Goal: Transaction & Acquisition: Obtain resource

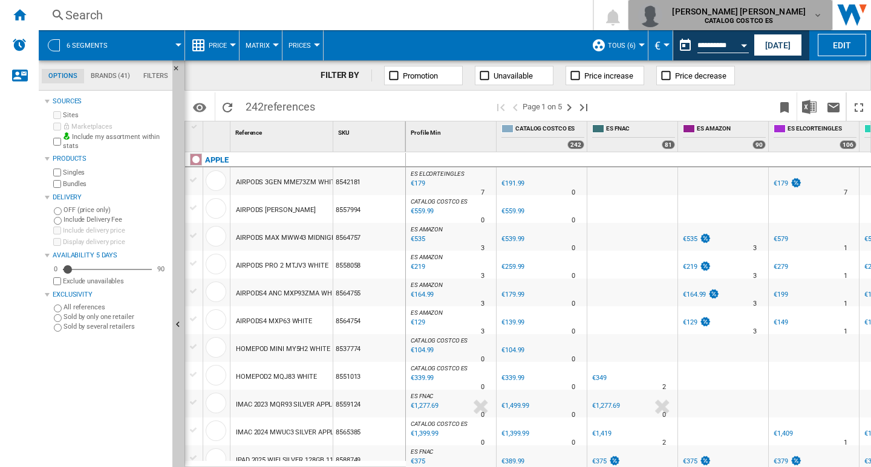
click at [314, 13] on md-icon "button" at bounding box center [818, 15] width 10 height 10
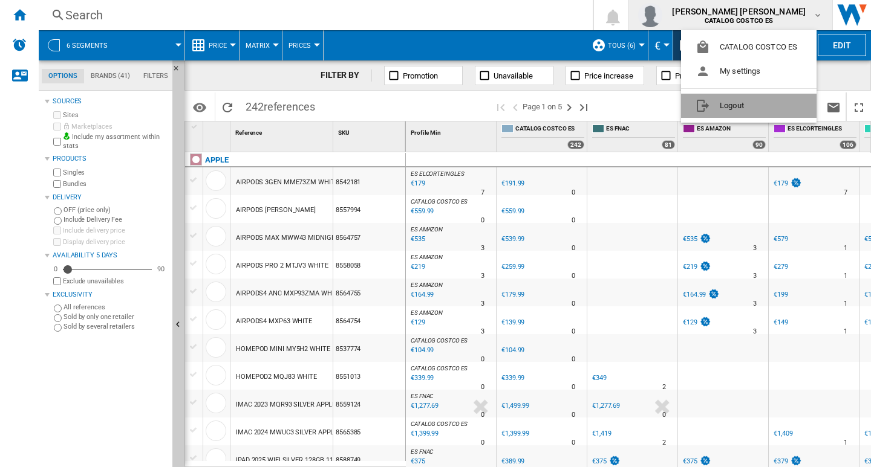
click at [314, 105] on button "Logout" at bounding box center [748, 106] width 135 height 24
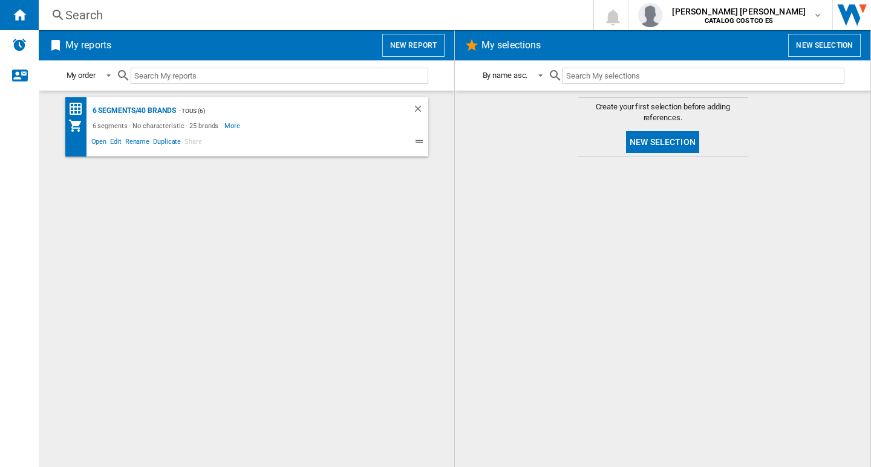
click at [403, 39] on button "New report" at bounding box center [413, 45] width 62 height 23
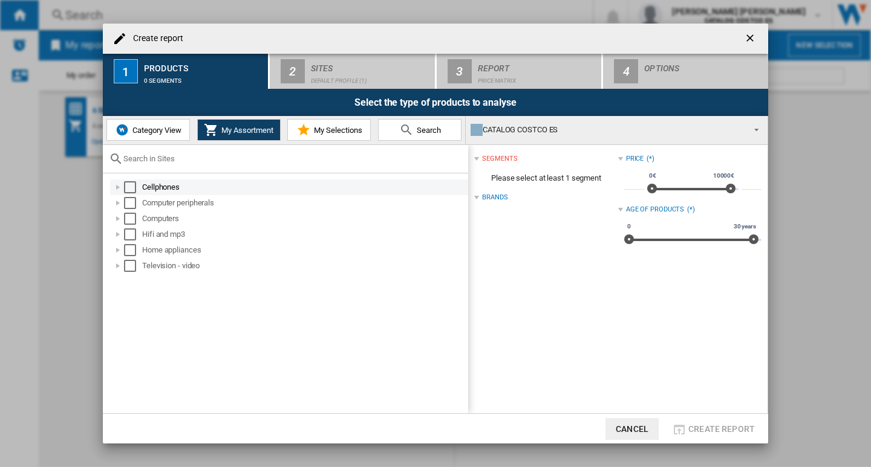
click at [131, 190] on div "Select" at bounding box center [130, 187] width 12 height 12
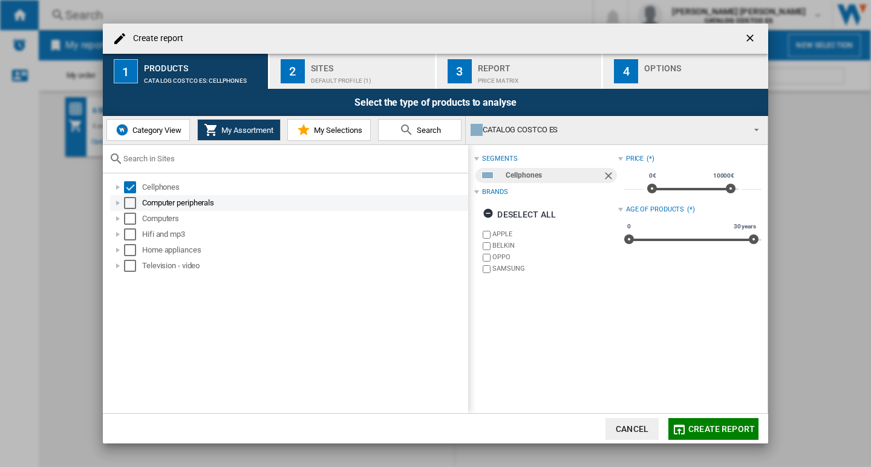
click at [128, 203] on div "Select" at bounding box center [130, 203] width 12 height 12
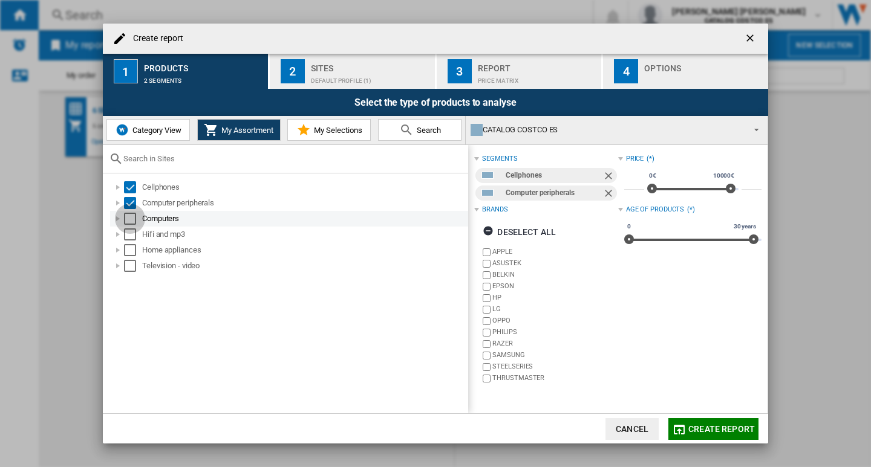
click at [126, 218] on div "Select" at bounding box center [130, 219] width 12 height 12
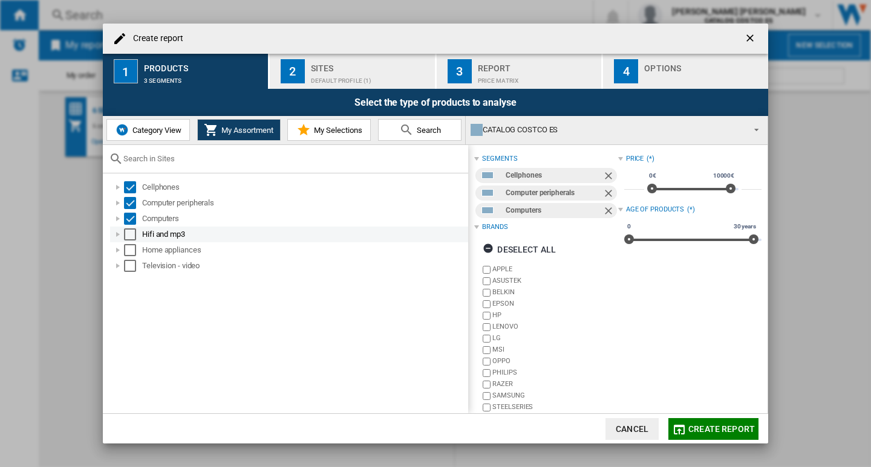
click at [131, 239] on div "Select" at bounding box center [130, 235] width 12 height 12
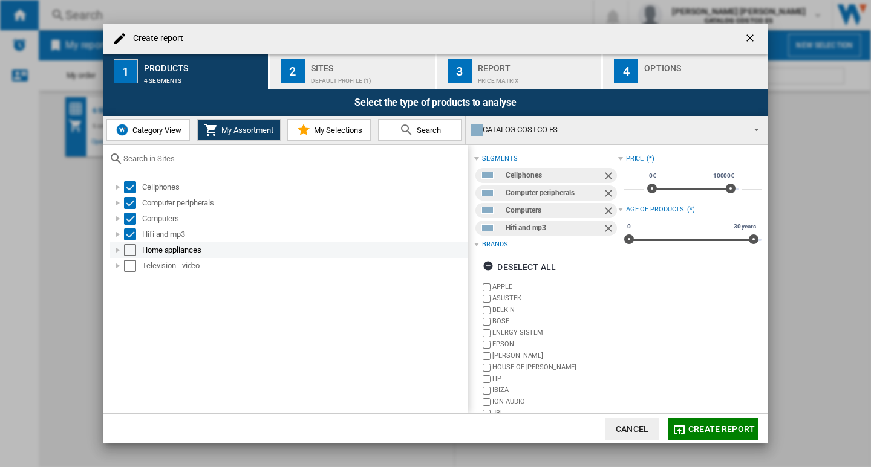
click at [131, 250] on div "Select" at bounding box center [130, 250] width 12 height 12
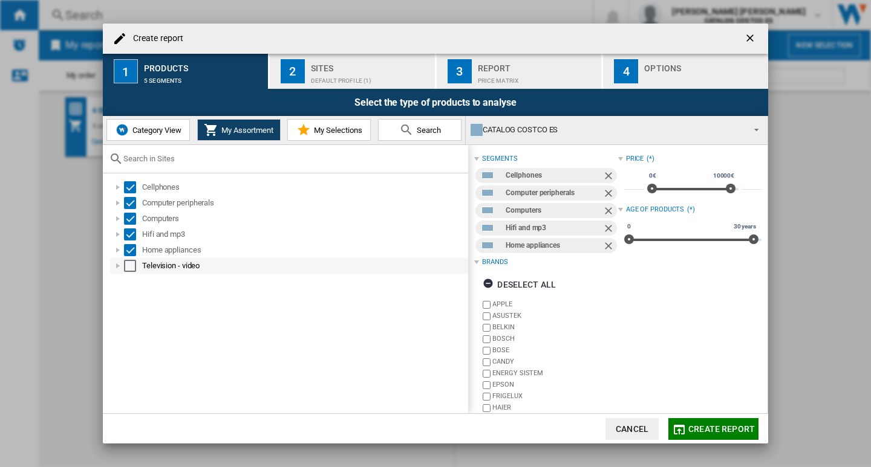
click at [129, 264] on div "Select" at bounding box center [130, 266] width 12 height 12
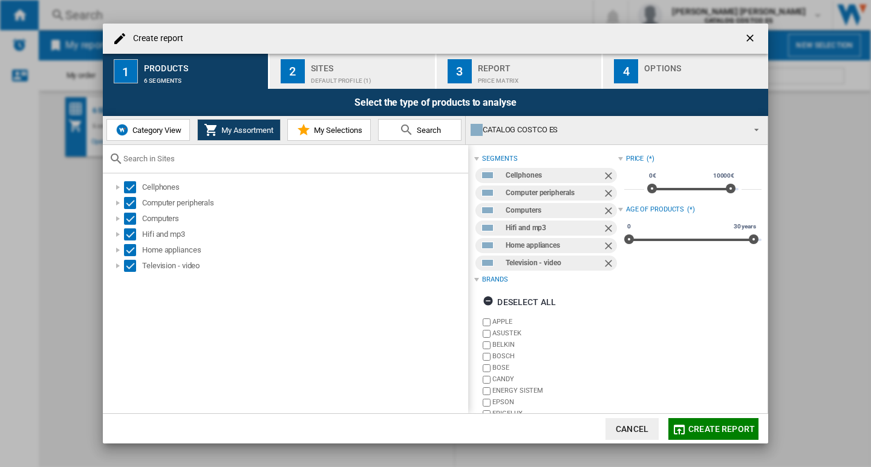
click at [323, 70] on div "Sites" at bounding box center [370, 65] width 119 height 13
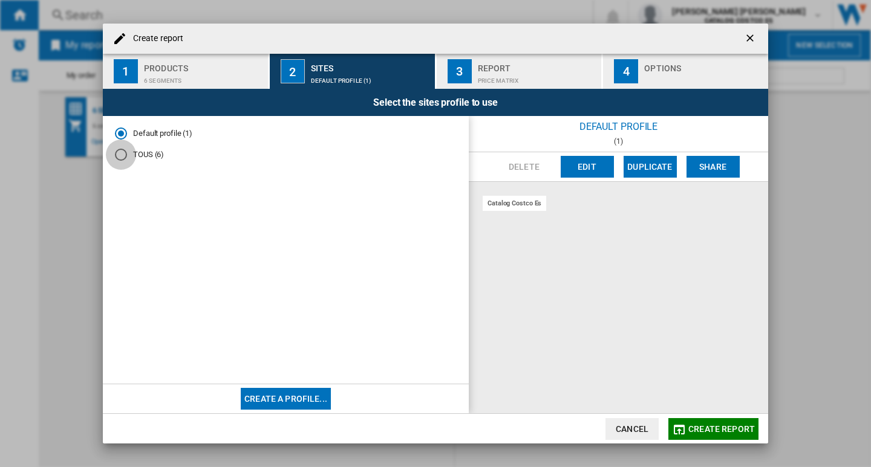
click at [122, 155] on div "TOUS (6)" at bounding box center [121, 155] width 12 height 12
click at [534, 73] on div "Price Matrix" at bounding box center [537, 77] width 119 height 13
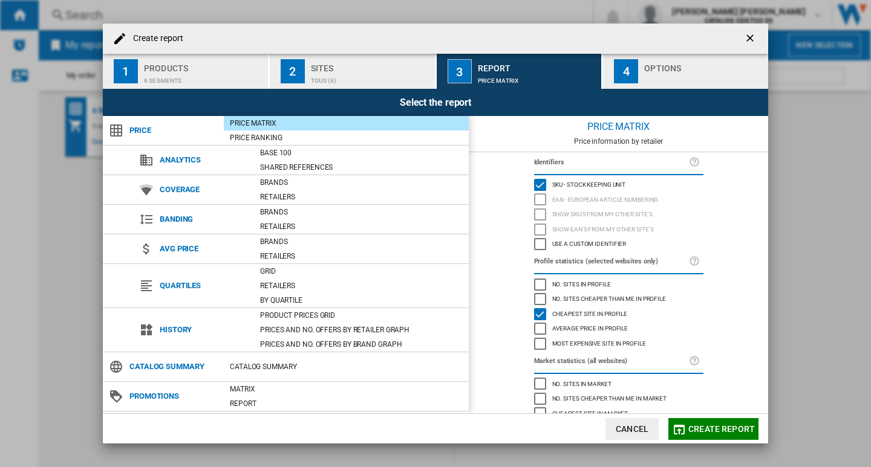
click at [672, 64] on div "Options" at bounding box center [703, 65] width 119 height 13
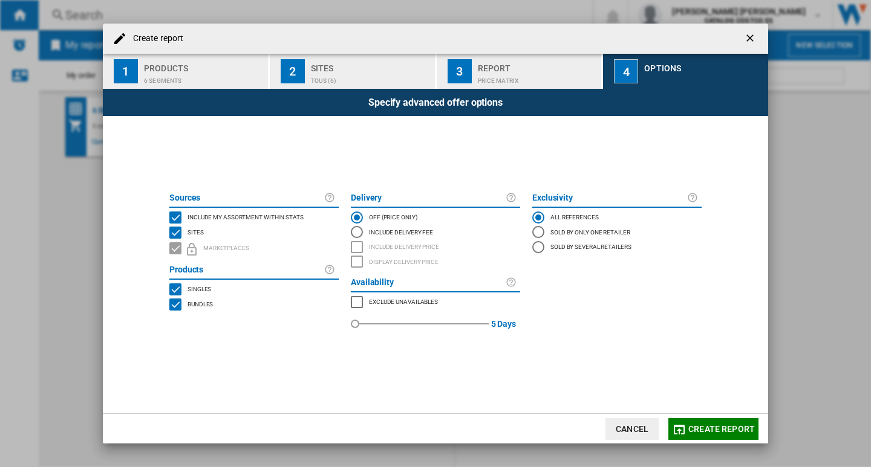
click at [710, 426] on span "Create report" at bounding box center [721, 429] width 67 height 10
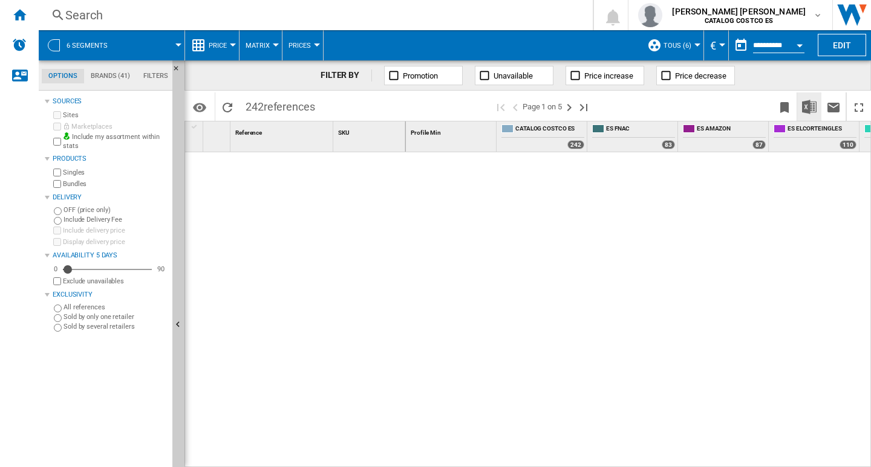
click at [808, 105] on img "Download in Excel" at bounding box center [809, 107] width 15 height 15
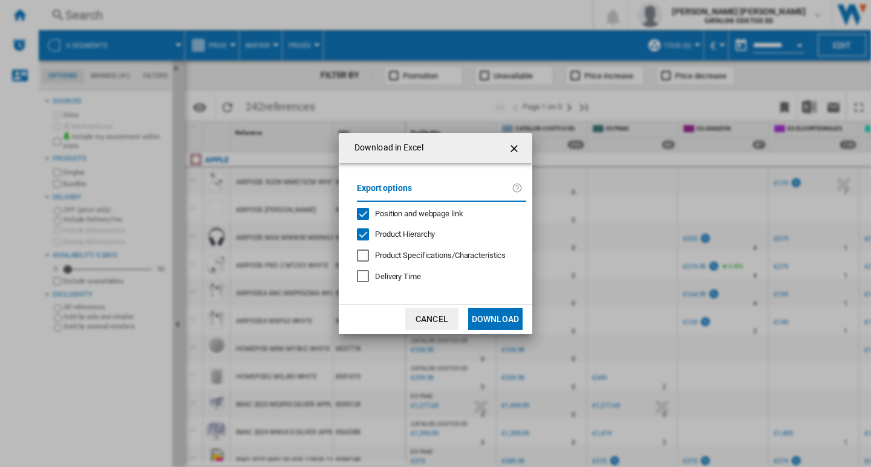
click at [502, 316] on button "Download" at bounding box center [495, 319] width 54 height 22
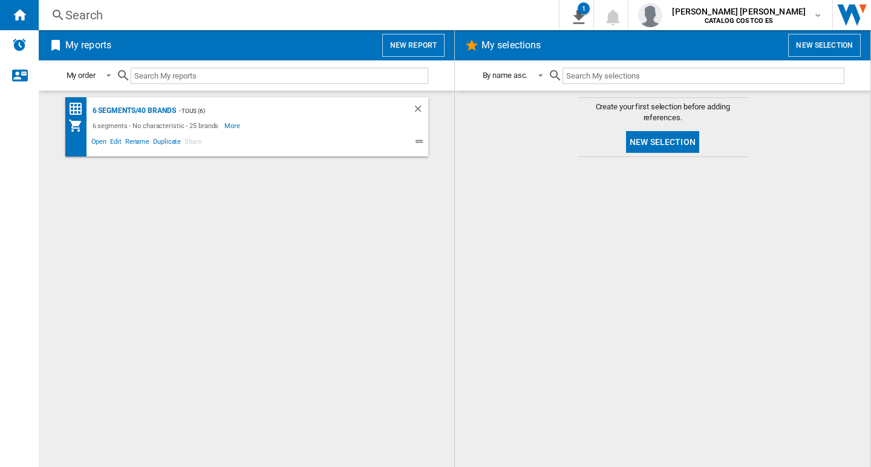
click at [422, 44] on button "New report" at bounding box center [413, 45] width 62 height 23
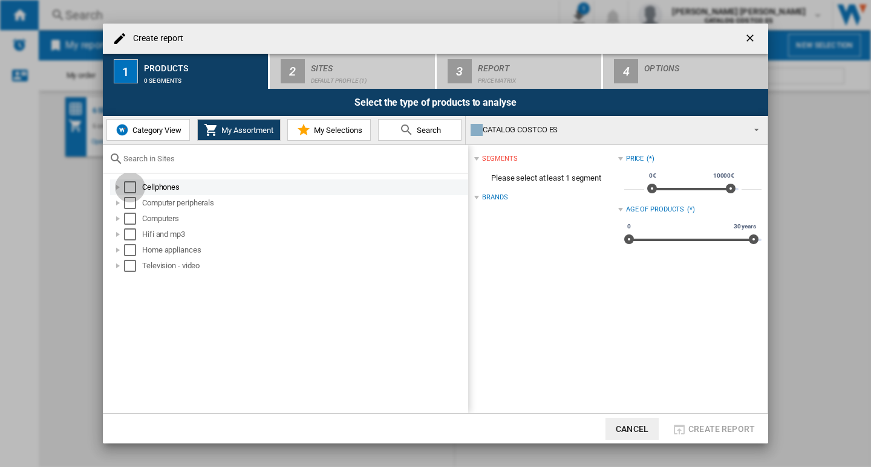
click at [129, 187] on div "Select" at bounding box center [130, 187] width 12 height 12
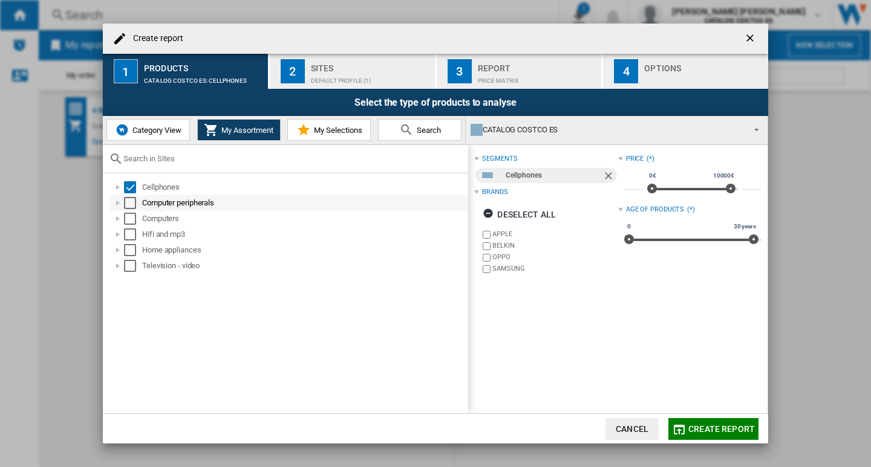
click at [133, 203] on div "Select" at bounding box center [130, 203] width 12 height 12
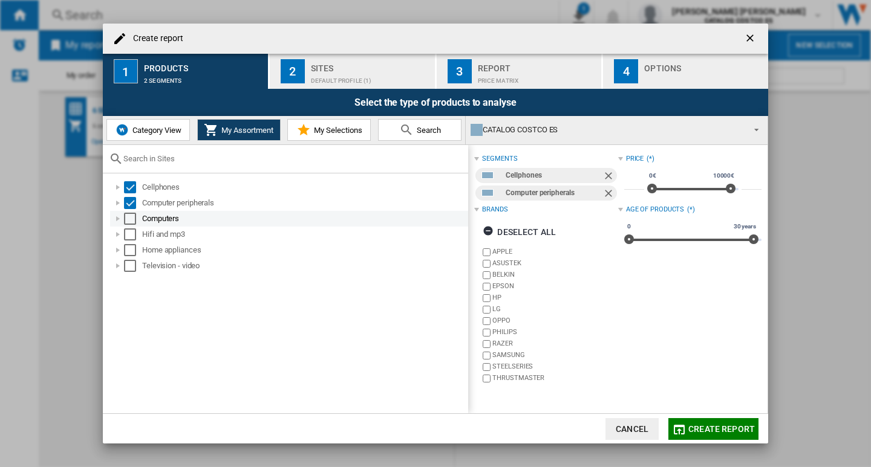
click at [131, 220] on div "Select" at bounding box center [130, 219] width 12 height 12
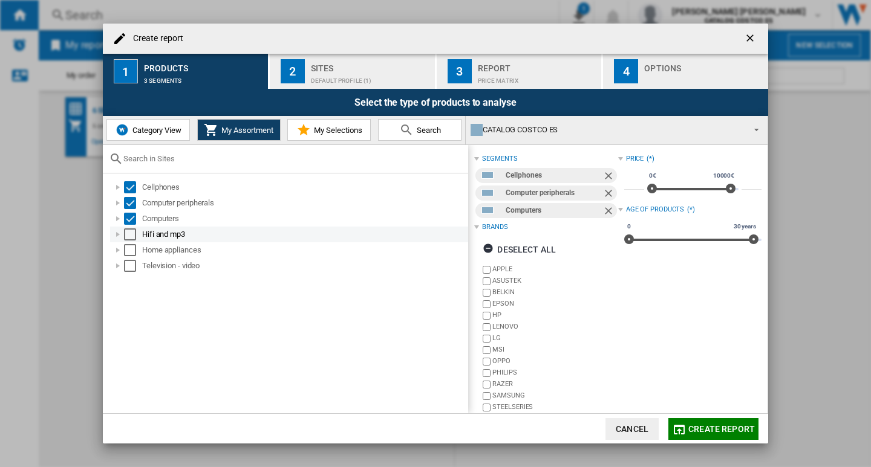
click at [129, 232] on div "Select" at bounding box center [130, 235] width 12 height 12
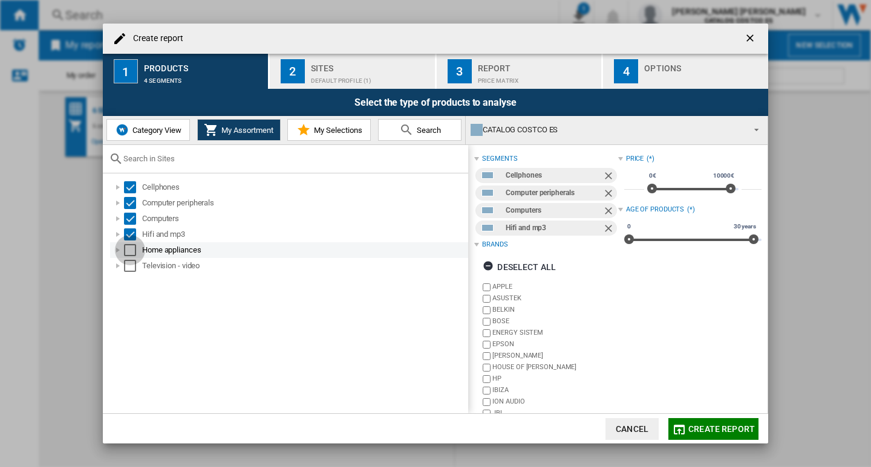
click at [128, 248] on div "Select" at bounding box center [130, 250] width 12 height 12
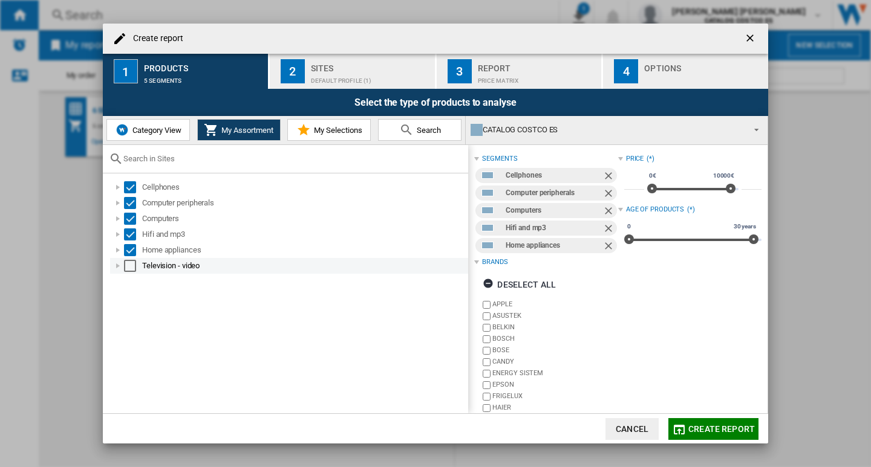
click at [130, 262] on div "Select" at bounding box center [130, 266] width 12 height 12
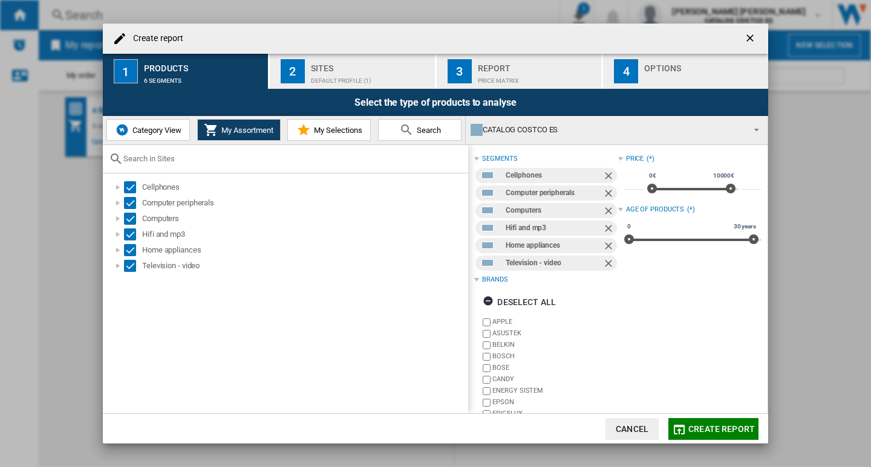
click at [353, 75] on div "Default profile (1)" at bounding box center [370, 77] width 119 height 13
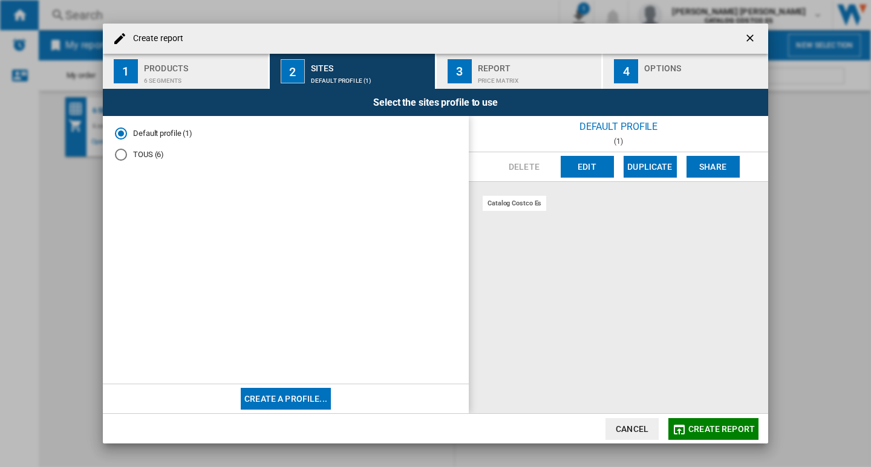
click at [592, 167] on button "Edit" at bounding box center [586, 167] width 53 height 22
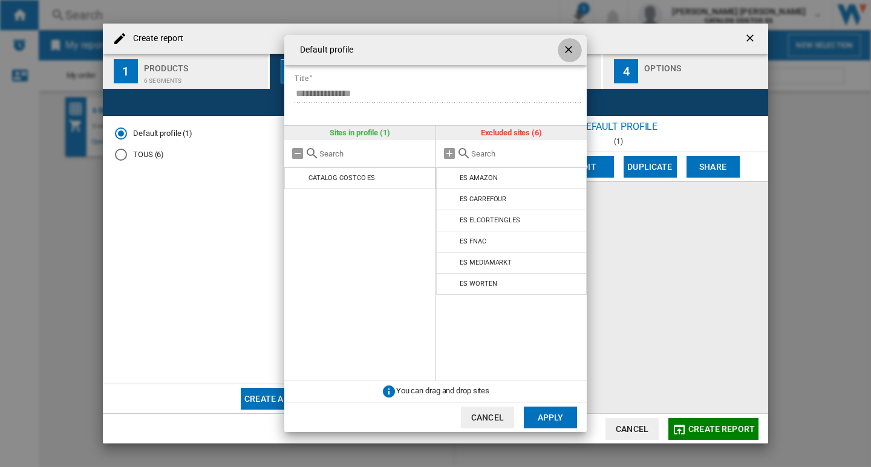
click at [571, 51] on ng-md-icon "getI18NText('BUTTONS.CLOSE_DIALOG')" at bounding box center [569, 51] width 15 height 15
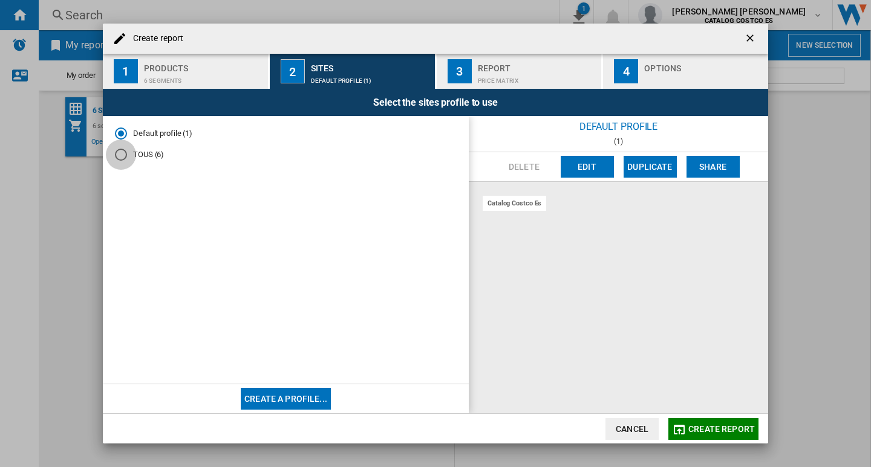
click at [120, 155] on div "TOUS (6)" at bounding box center [121, 155] width 12 height 12
click at [522, 68] on div "Report" at bounding box center [537, 65] width 119 height 13
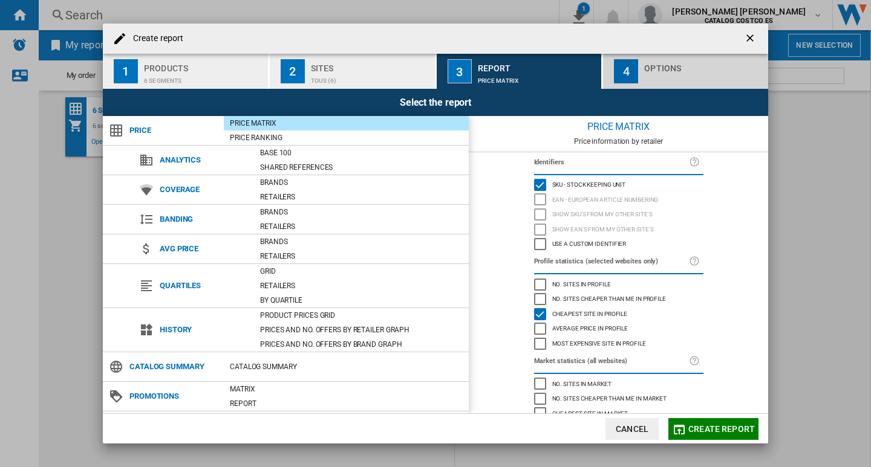
click at [643, 69] on button "4 Options" at bounding box center [685, 71] width 165 height 35
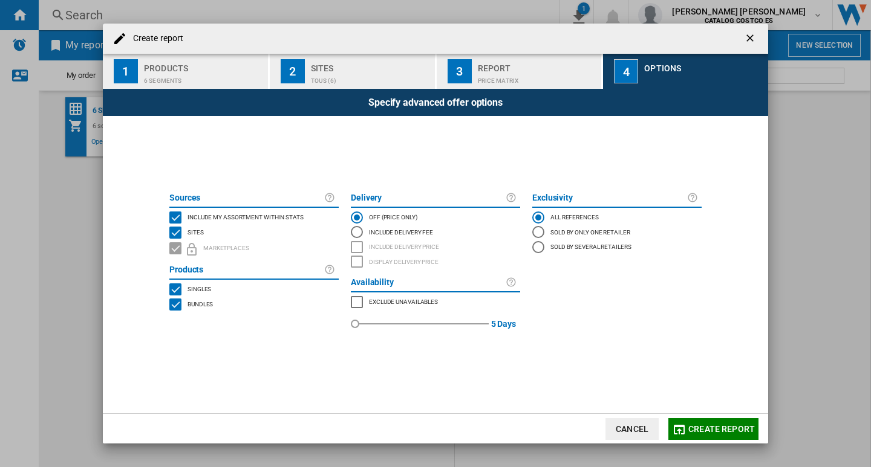
click at [719, 419] on button "Create report" at bounding box center [713, 429] width 90 height 22
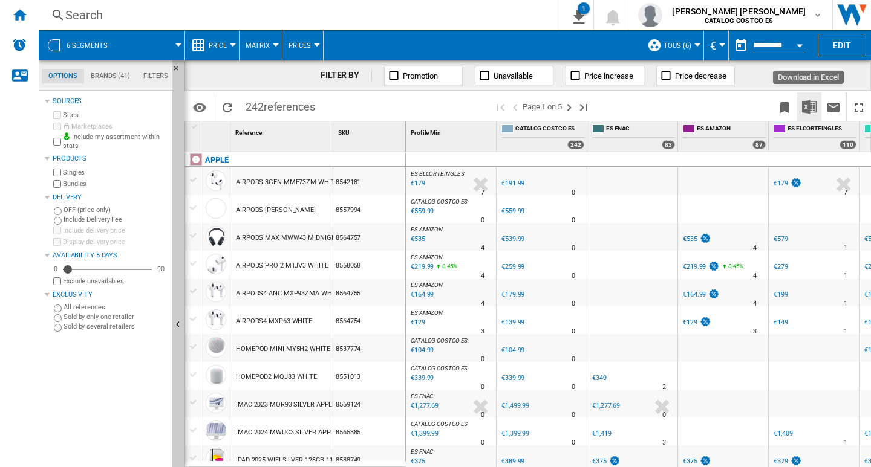
click at [809, 105] on img "Download in Excel" at bounding box center [809, 107] width 15 height 15
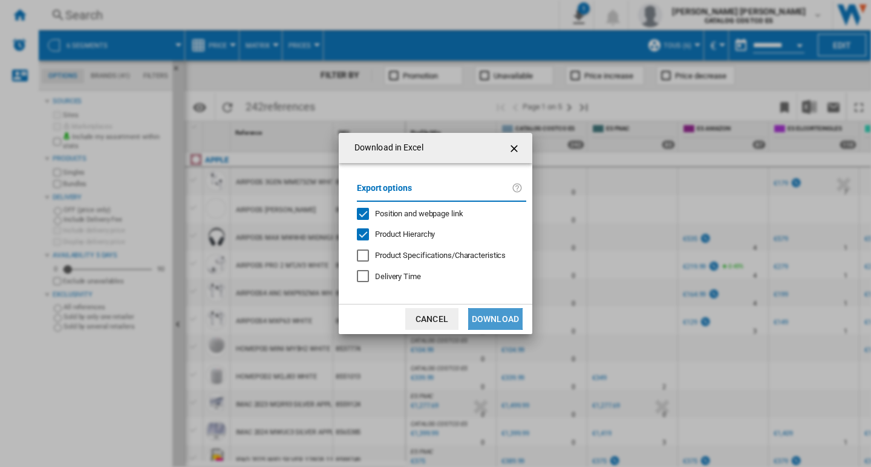
click at [496, 317] on button "Download" at bounding box center [495, 319] width 54 height 22
